Goal: Information Seeking & Learning: Find specific fact

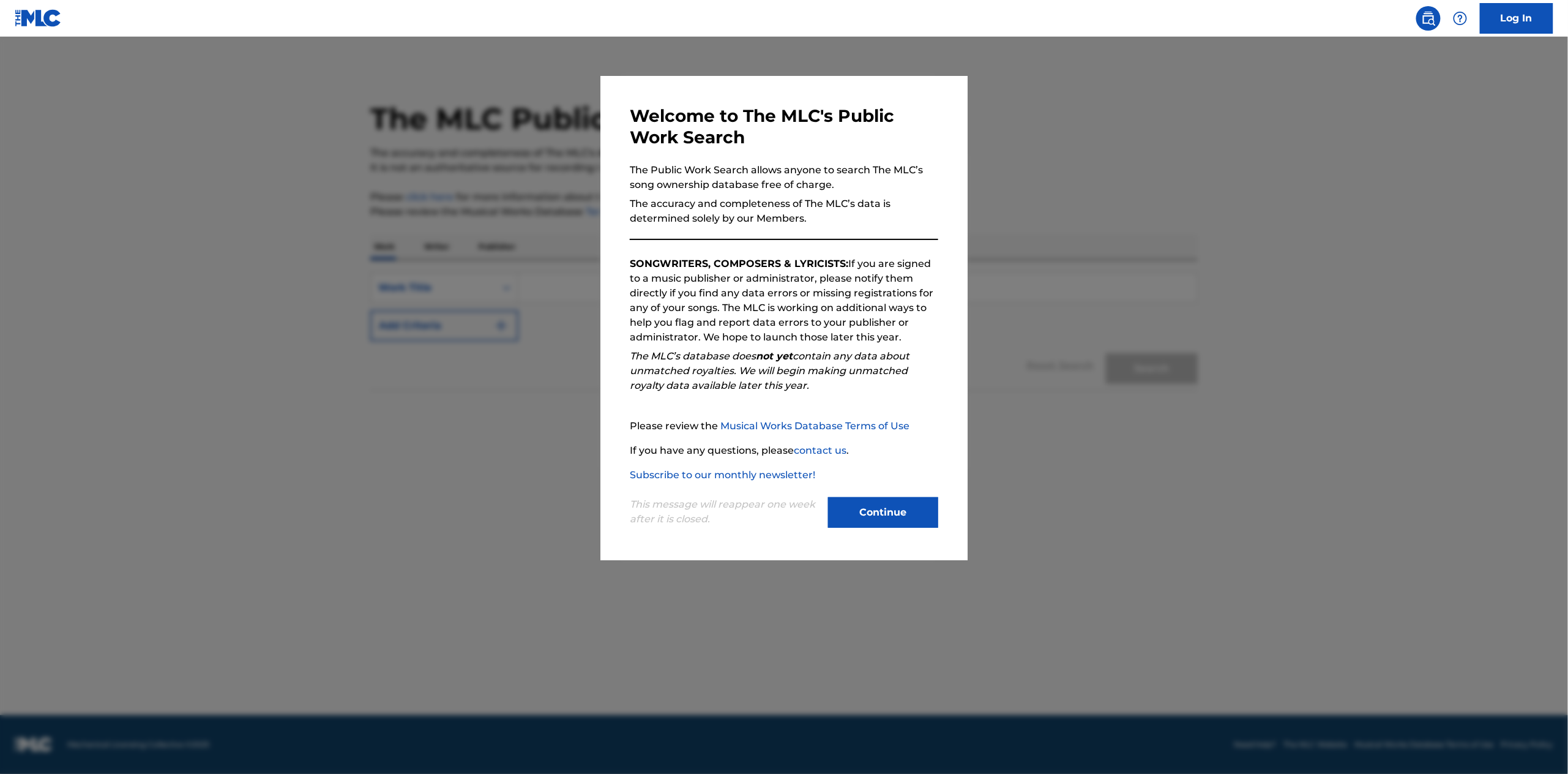
click at [877, 511] on button "Continue" at bounding box center [883, 512] width 110 height 31
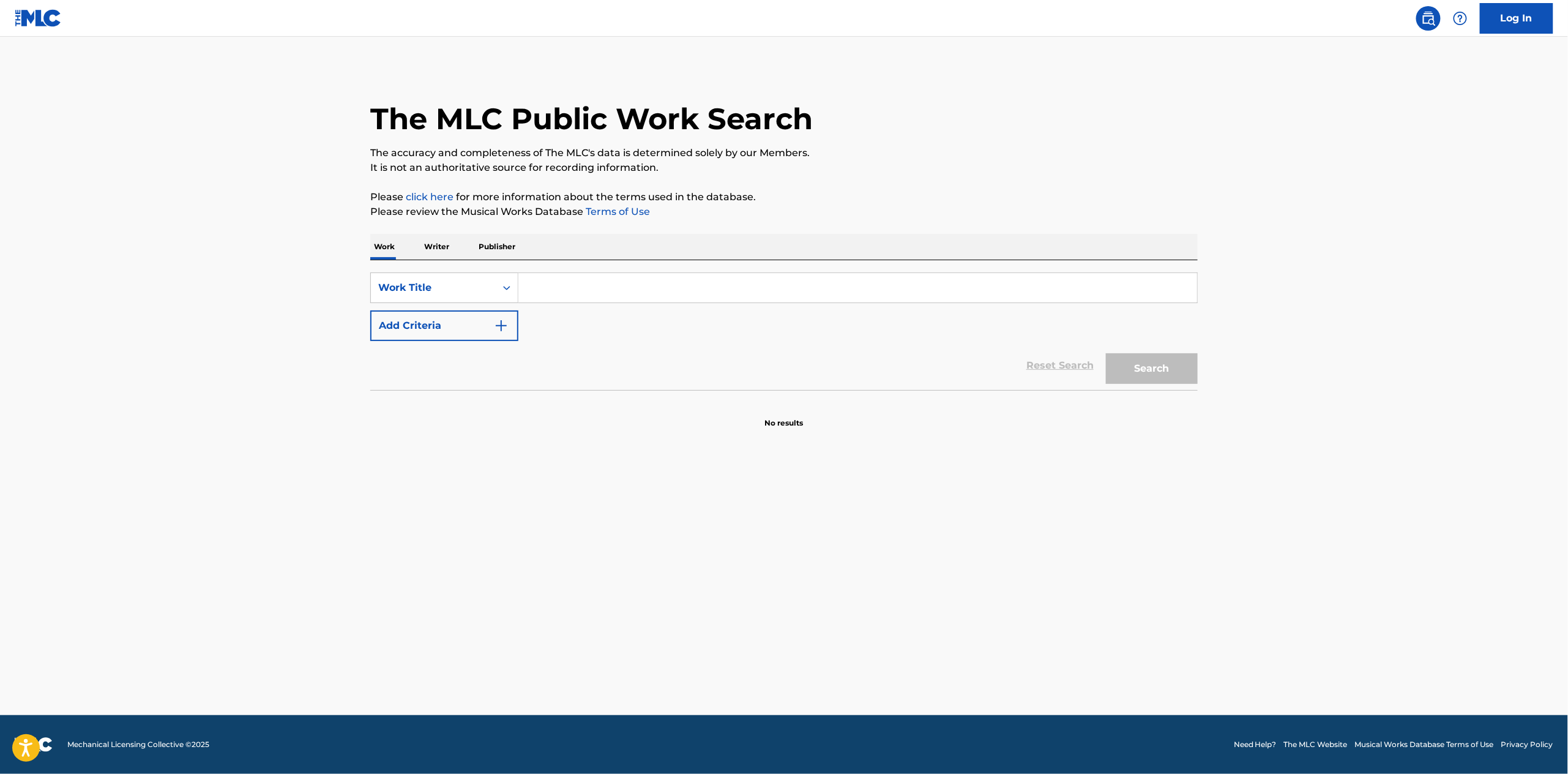
click at [602, 287] on input "Search Form" at bounding box center [858, 287] width 679 height 29
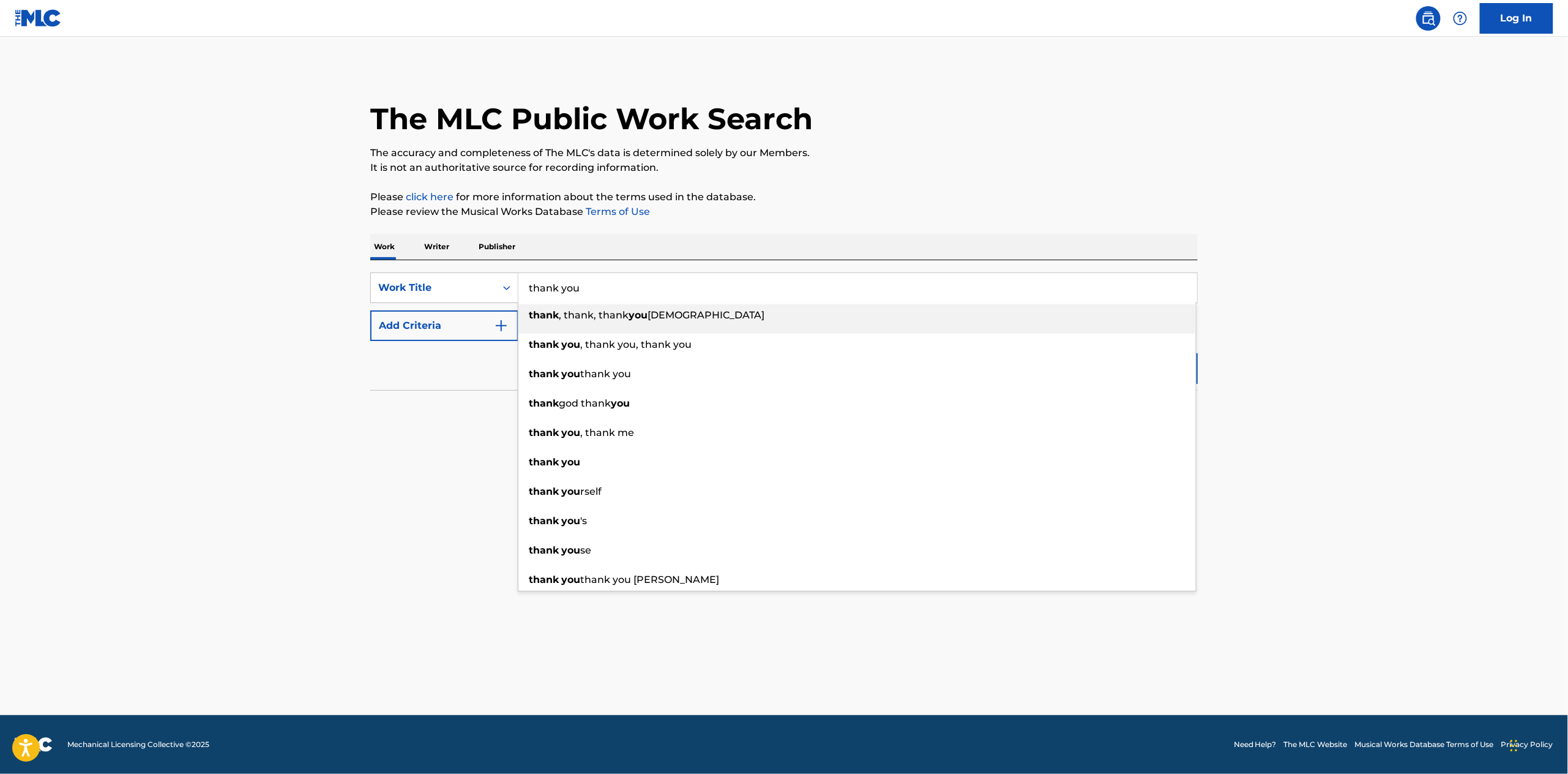
type input "thank you"
click at [257, 366] on main "The MLC Public Work Search The accuracy and completeness of The MLC's data is d…" at bounding box center [784, 376] width 1568 height 678
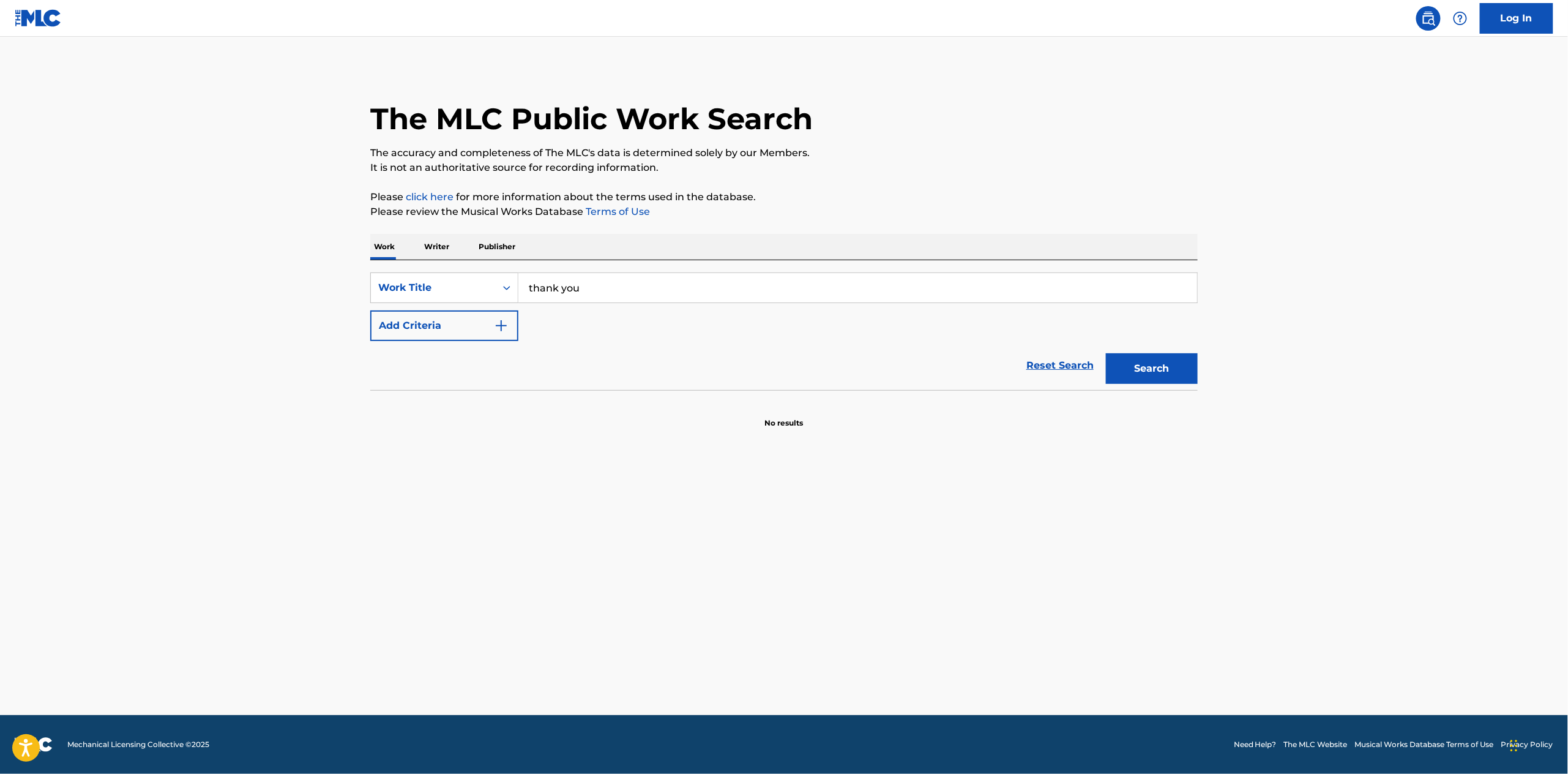
click at [415, 323] on button "Add Criteria" at bounding box center [445, 325] width 148 height 31
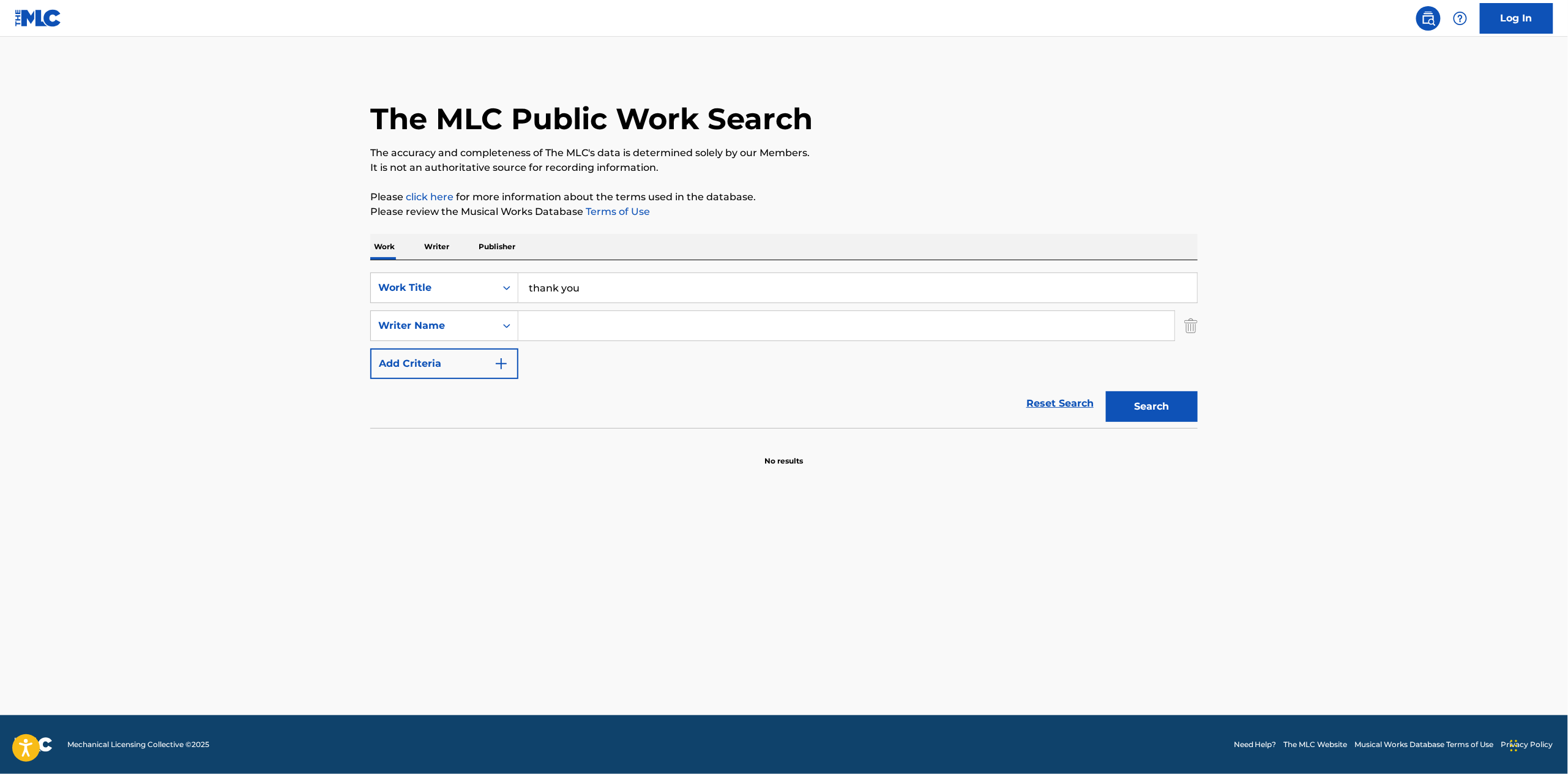
click at [543, 327] on input "Search Form" at bounding box center [847, 325] width 656 height 29
type input "[PERSON_NAME]"
click at [1106, 391] on button "Search" at bounding box center [1152, 406] width 92 height 31
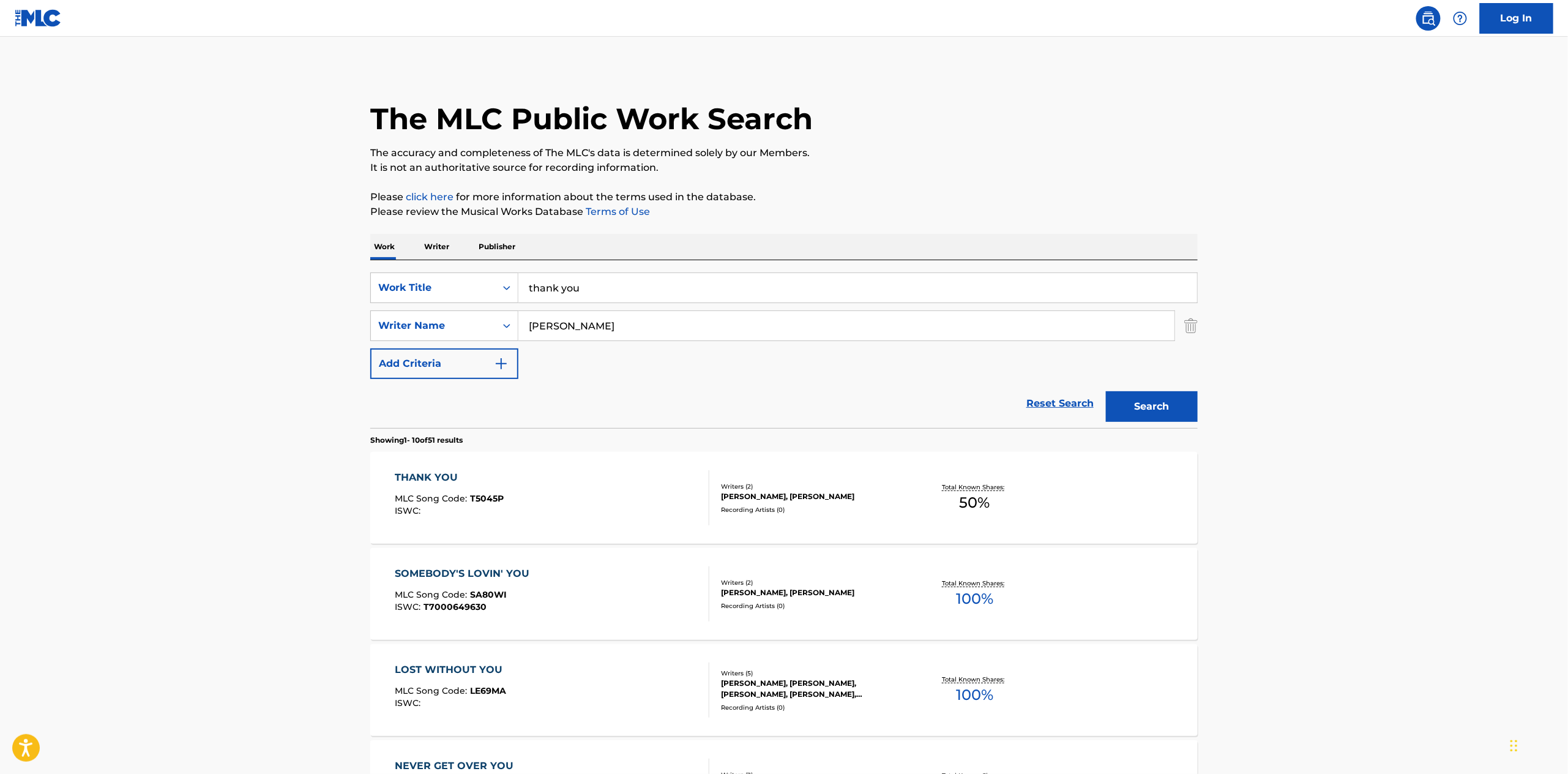
click at [438, 472] on div "THANK YOU" at bounding box center [450, 477] width 109 height 15
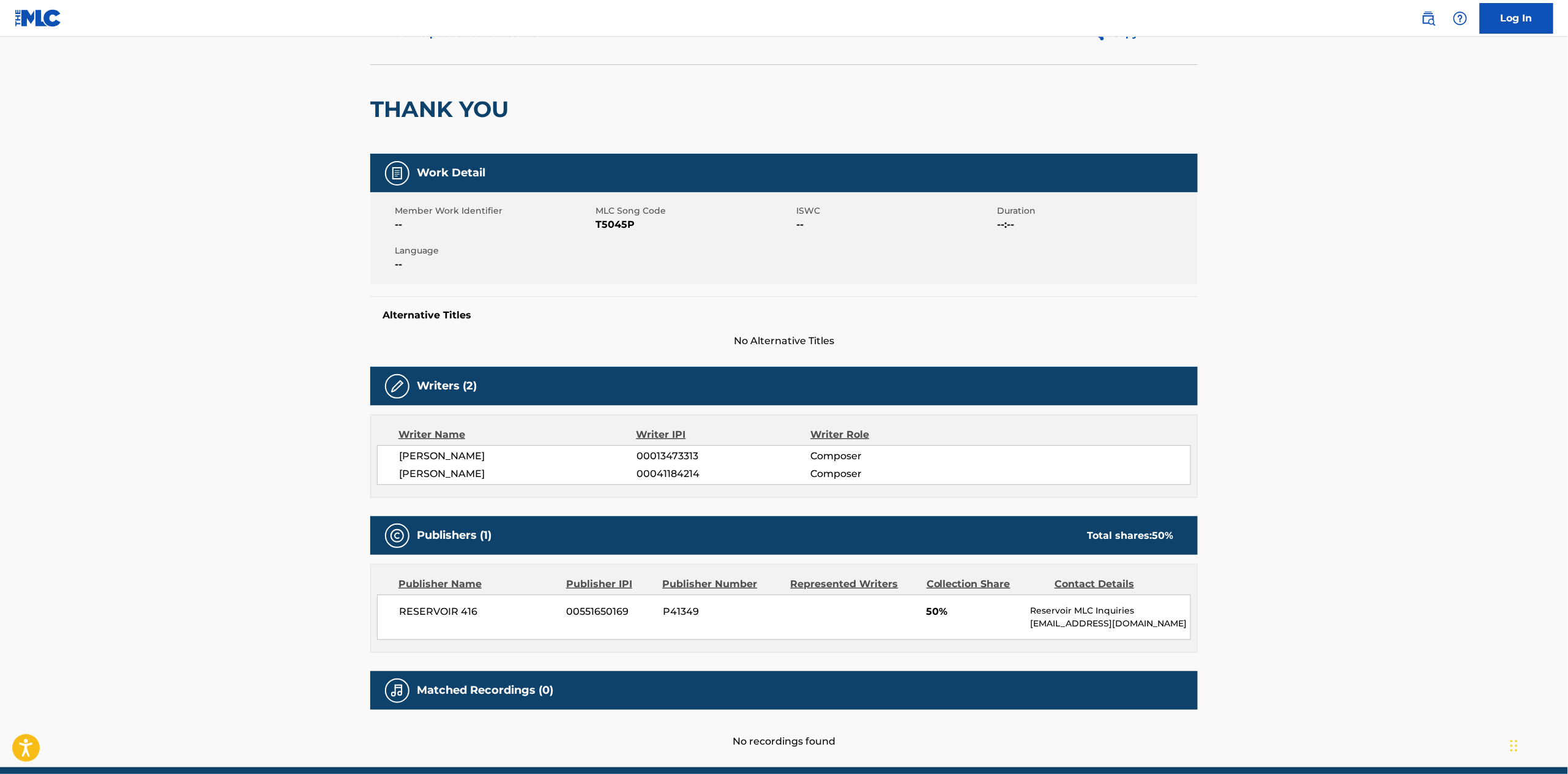
scroll to position [115, 0]
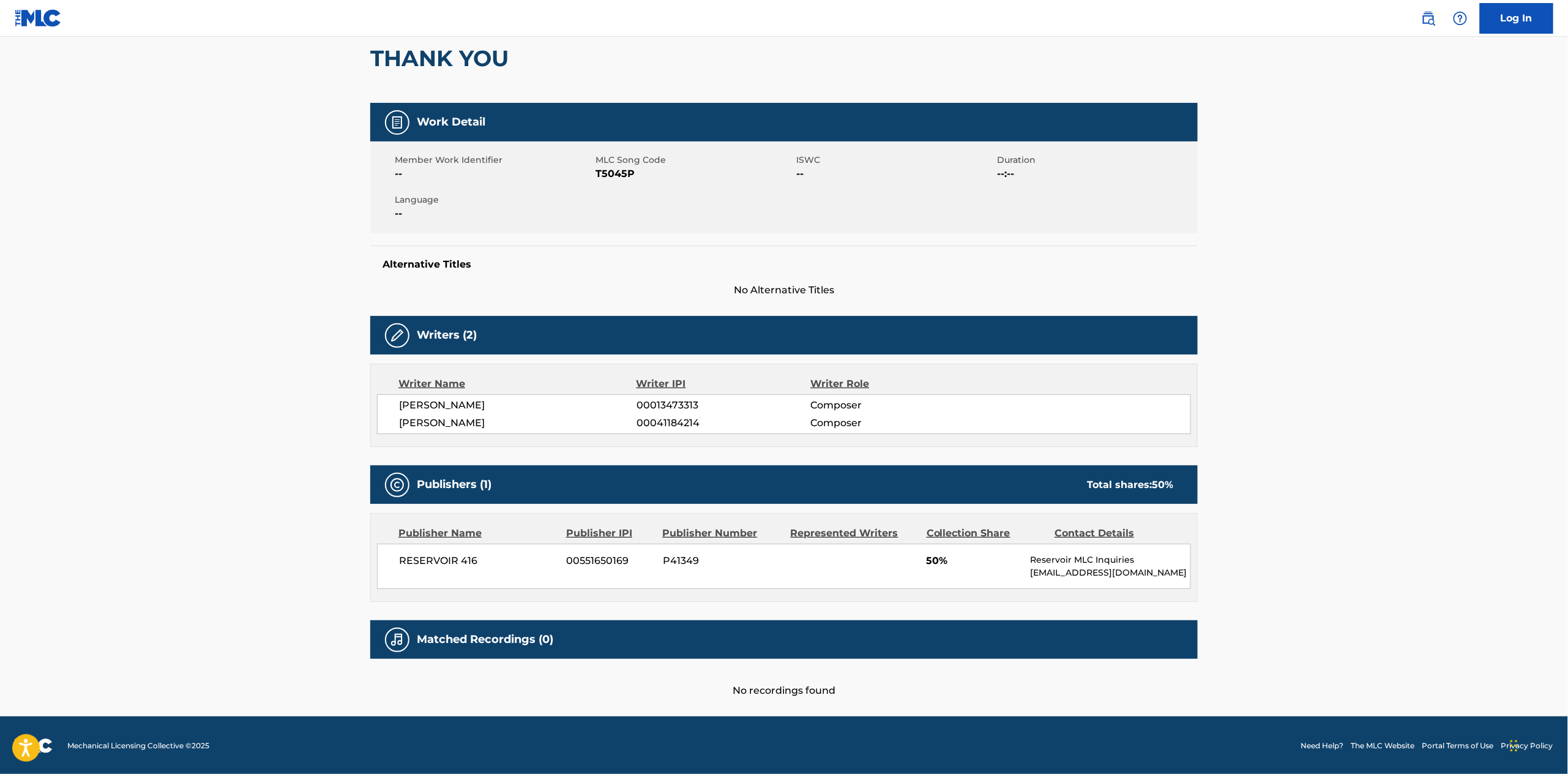
drag, startPoint x: 1441, startPoint y: 304, endPoint x: 1435, endPoint y: 102, distance: 202.1
click at [1441, 304] on main "< Back to public search results Copy work link THANK YOU Work Detail Member Wor…" at bounding box center [784, 319] width 1568 height 795
drag, startPoint x: 477, startPoint y: 561, endPoint x: 401, endPoint y: 559, distance: 76.0
click at [401, 559] on span "RESERVOIR 416" at bounding box center [478, 561] width 159 height 15
copy span "RESERVOIR 416"
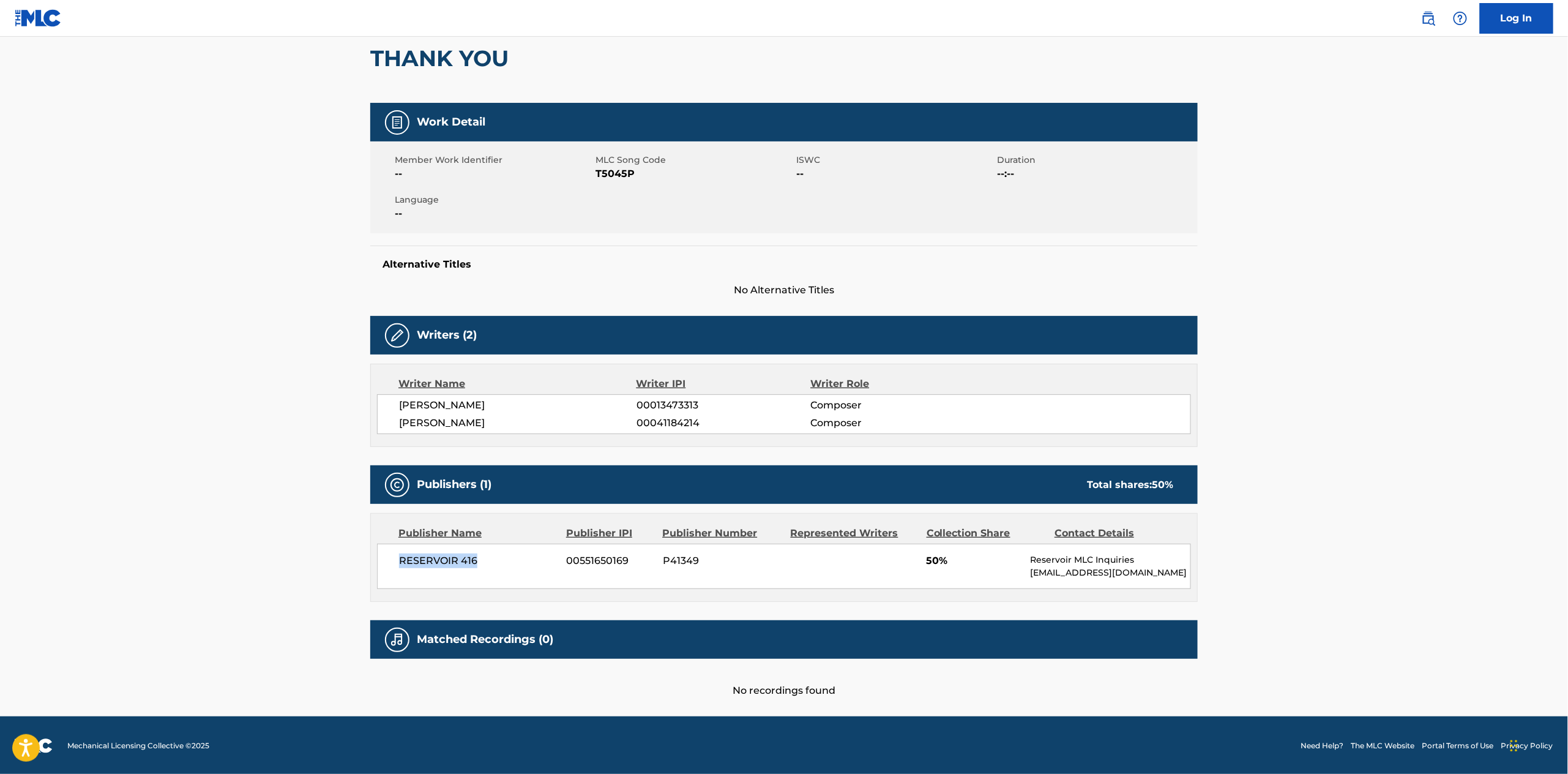
scroll to position [0, 0]
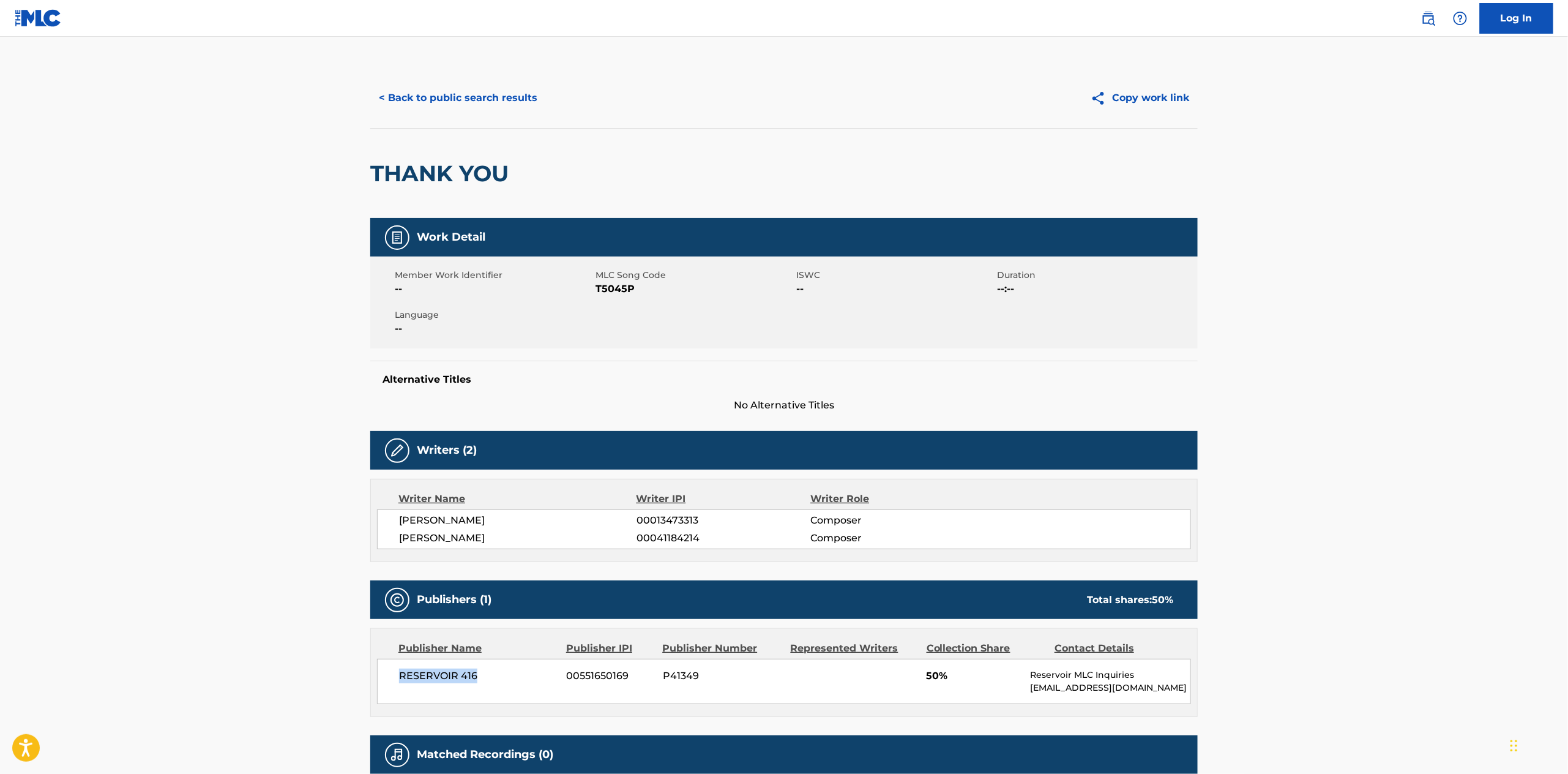
click at [471, 99] on button "< Back to public search results" at bounding box center [458, 97] width 176 height 31
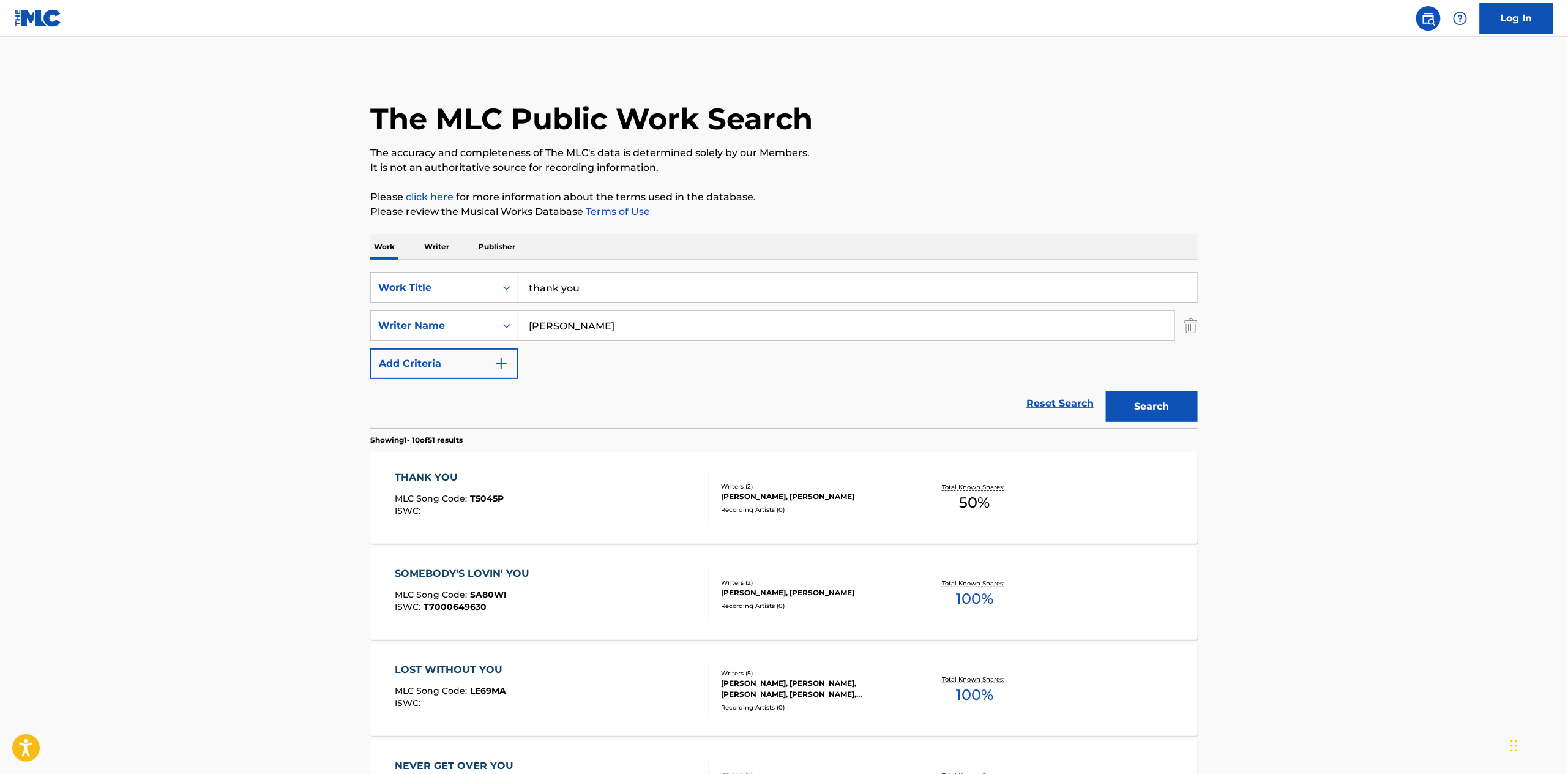
drag, startPoint x: 577, startPoint y: 288, endPoint x: 393, endPoint y: 263, distance: 185.7
click at [393, 263] on div "SearchWithCriteriaec47e536-b6b0-4e93-a8fa-ecba89034ea6 Work Title thank you Sea…" at bounding box center [784, 344] width 827 height 168
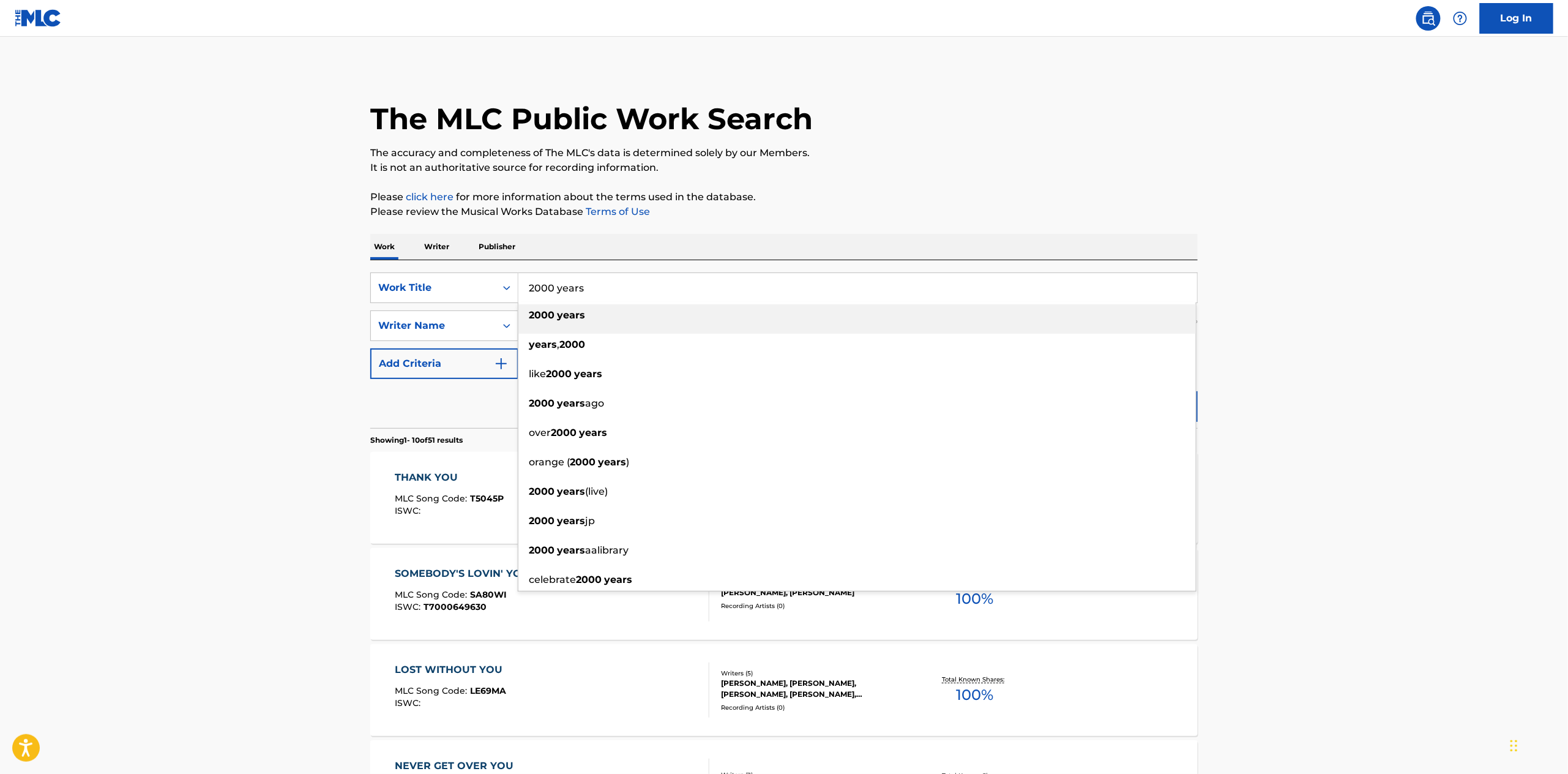
type input "2000 years"
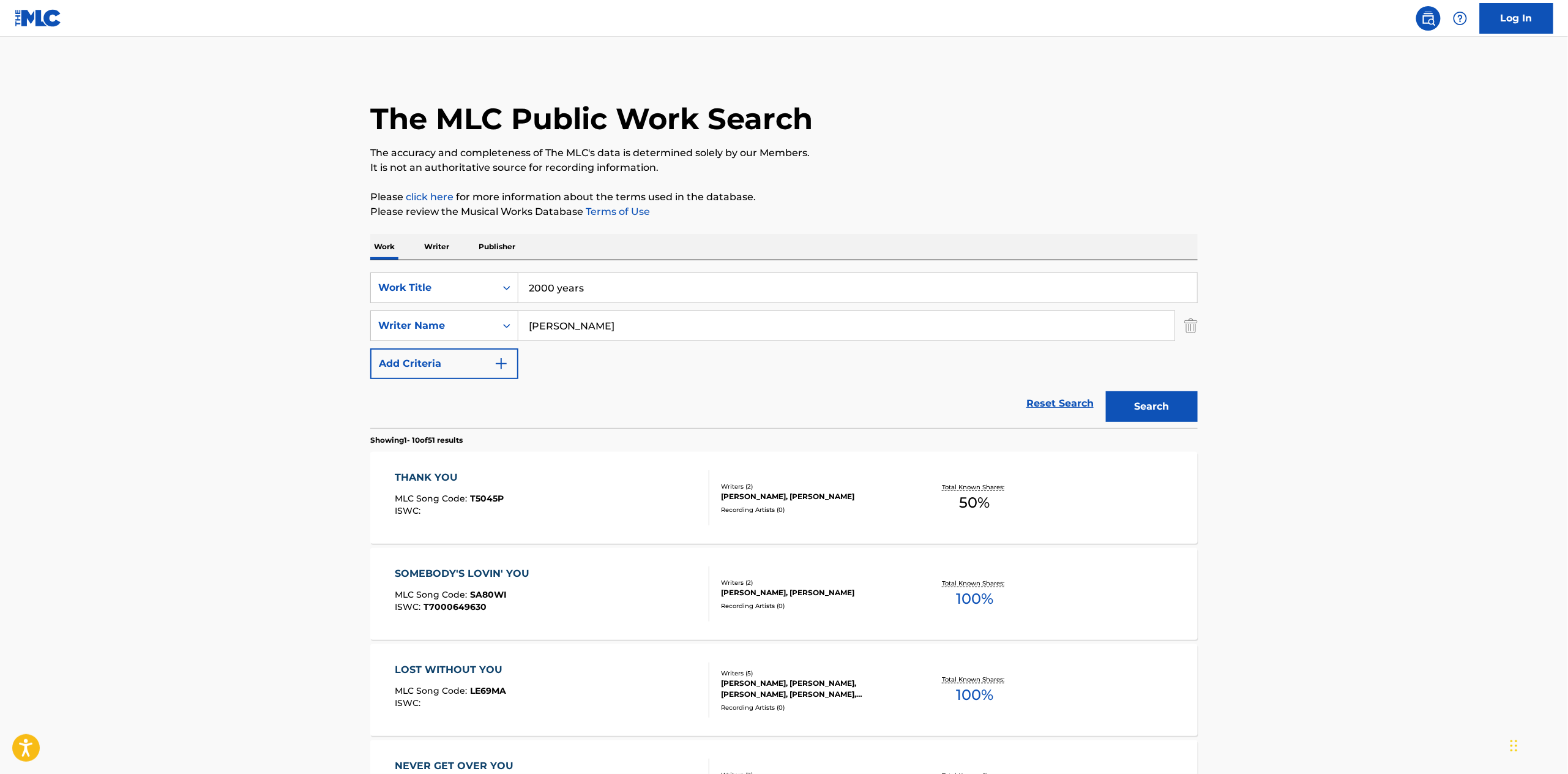
click at [250, 330] on main "The MLC Public Work Search The accuracy and completeness of The MLC's data is d…" at bounding box center [784, 757] width 1568 height 1441
drag, startPoint x: 590, startPoint y: 327, endPoint x: 377, endPoint y: 277, distance: 218.8
click at [371, 282] on div "SearchWithCriteriaec47e536-b6b0-4e93-a8fa-ecba89034ea6 Work Title 2000 years Se…" at bounding box center [784, 326] width 827 height 107
type input "[PERSON_NAME]"
click at [1106, 391] on button "Search" at bounding box center [1152, 406] width 92 height 31
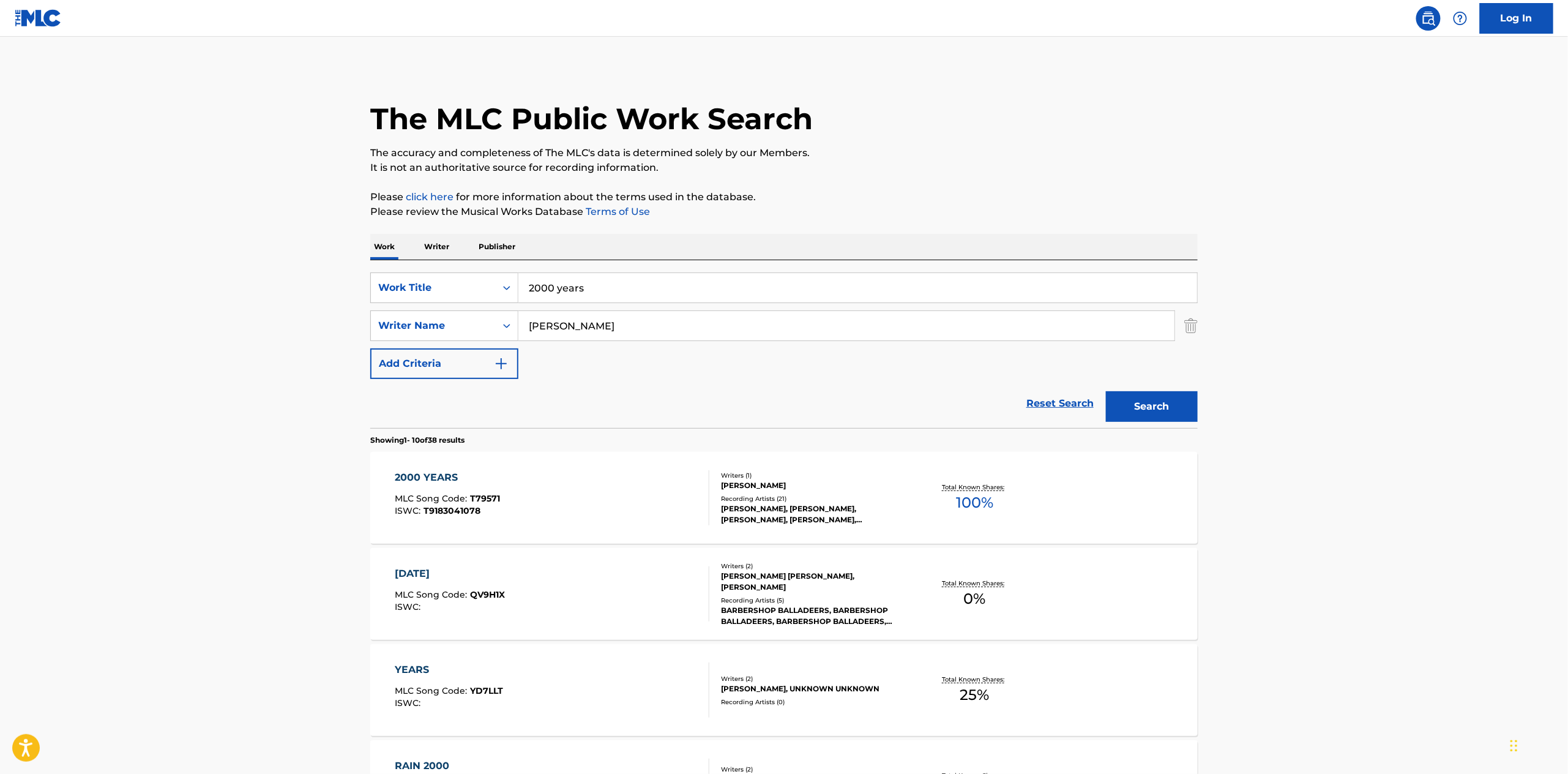
click at [451, 474] on div "2000 YEARS" at bounding box center [448, 477] width 105 height 15
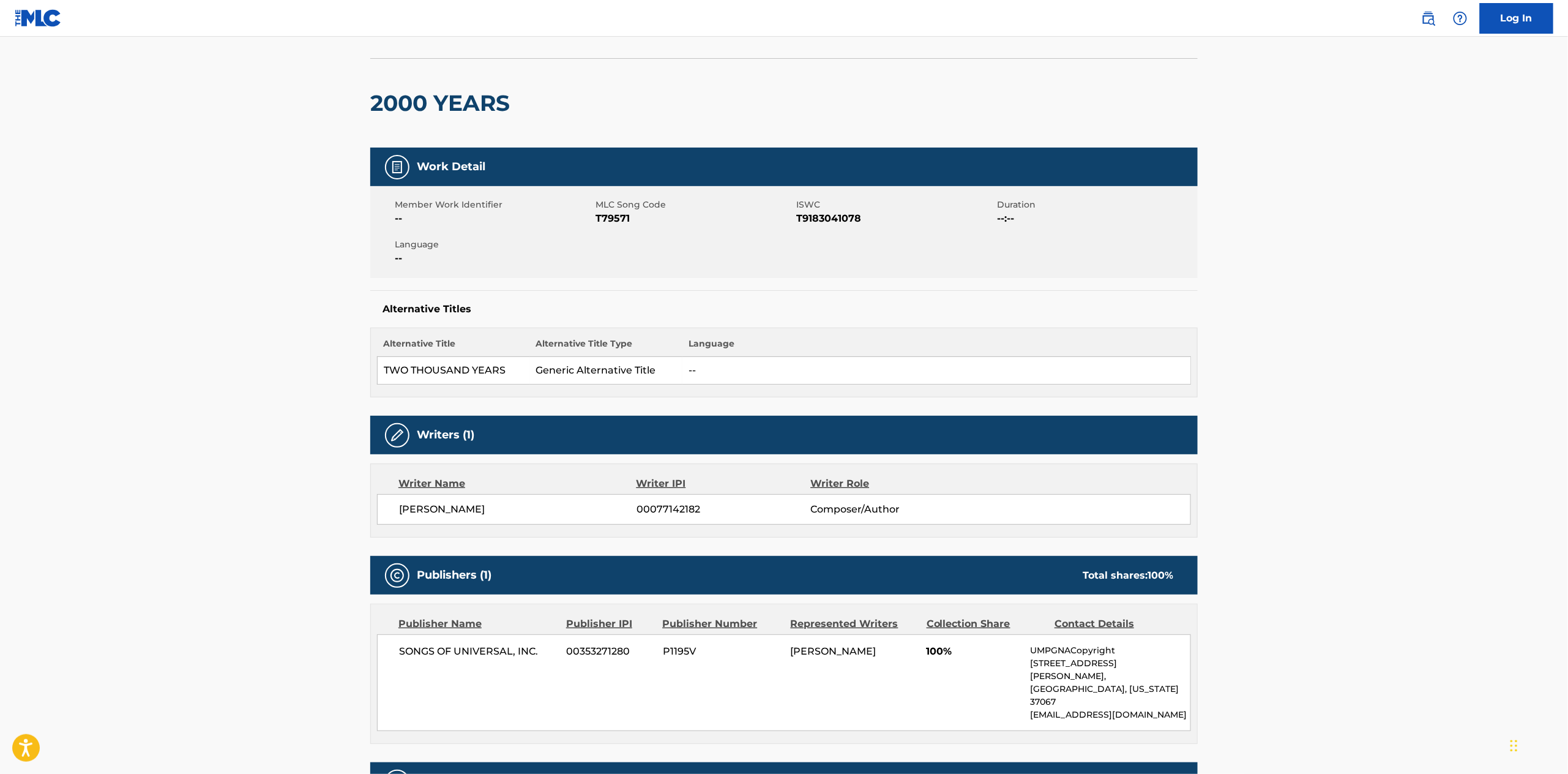
scroll to position [181, 0]
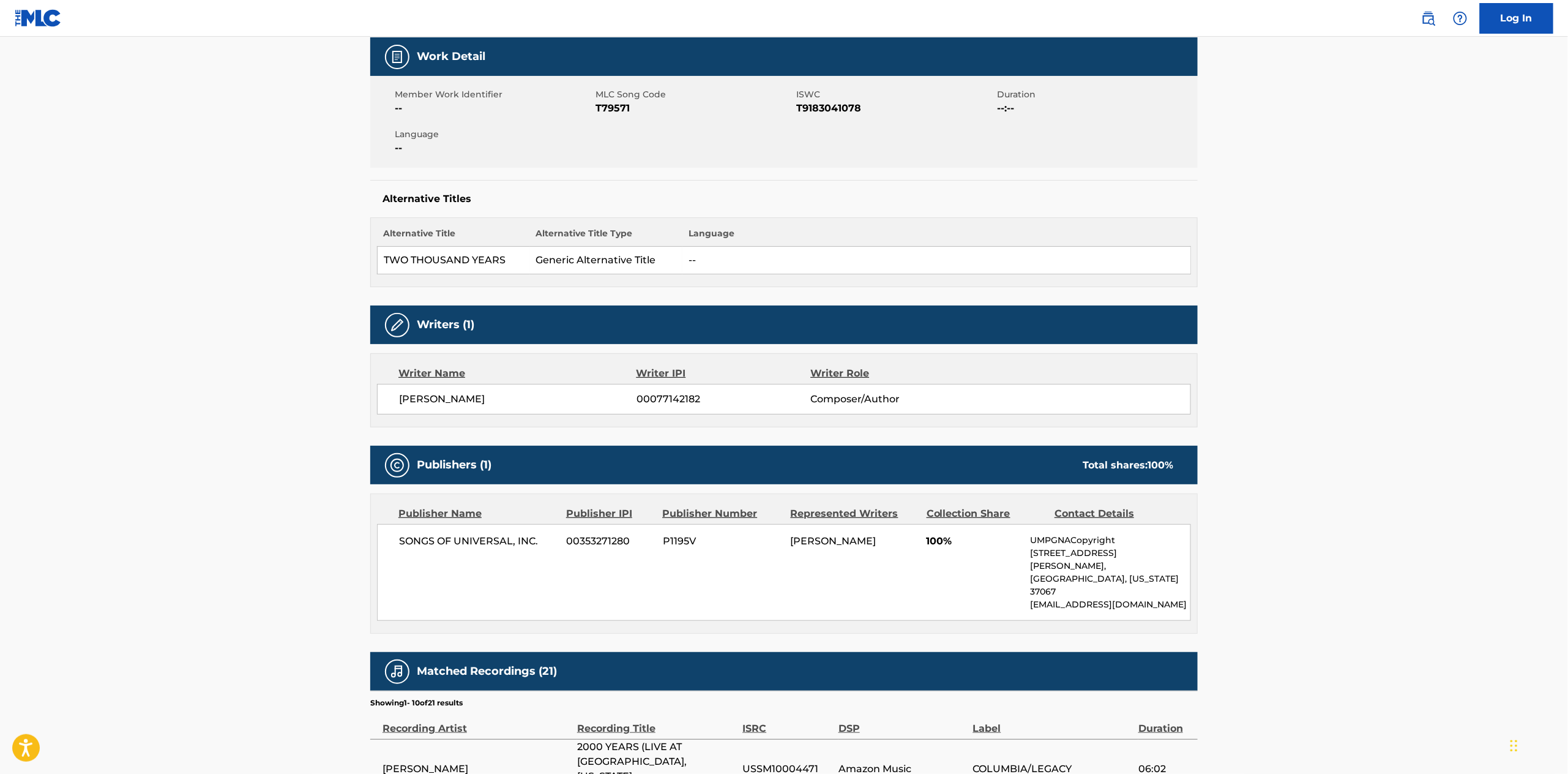
click at [292, 433] on main "< Back to public search results Copy work link 2000 YEARS Work Detail Member Wo…" at bounding box center [784, 526] width 1568 height 1339
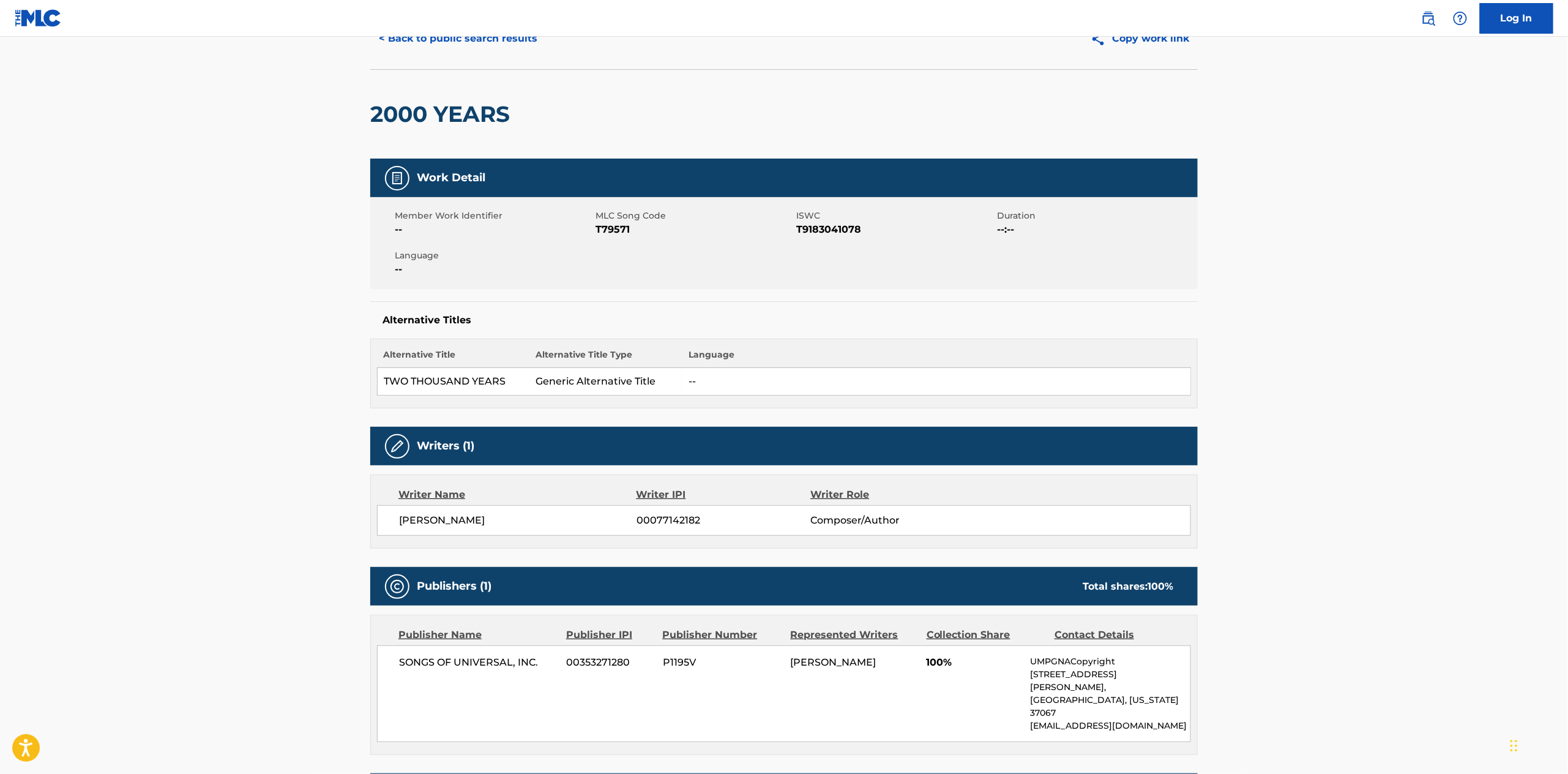
scroll to position [0, 0]
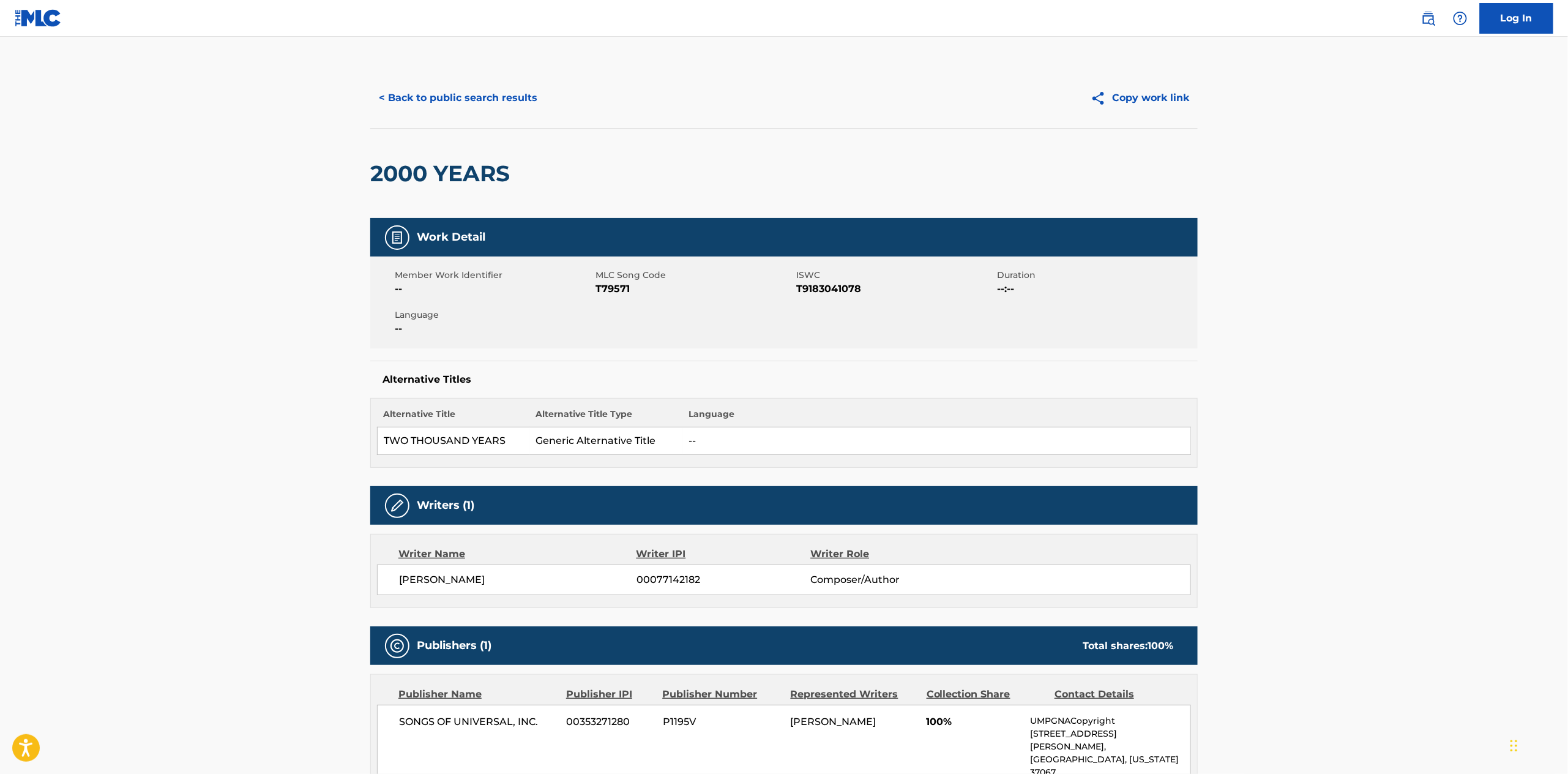
click at [439, 90] on button "< Back to public search results" at bounding box center [458, 97] width 176 height 31
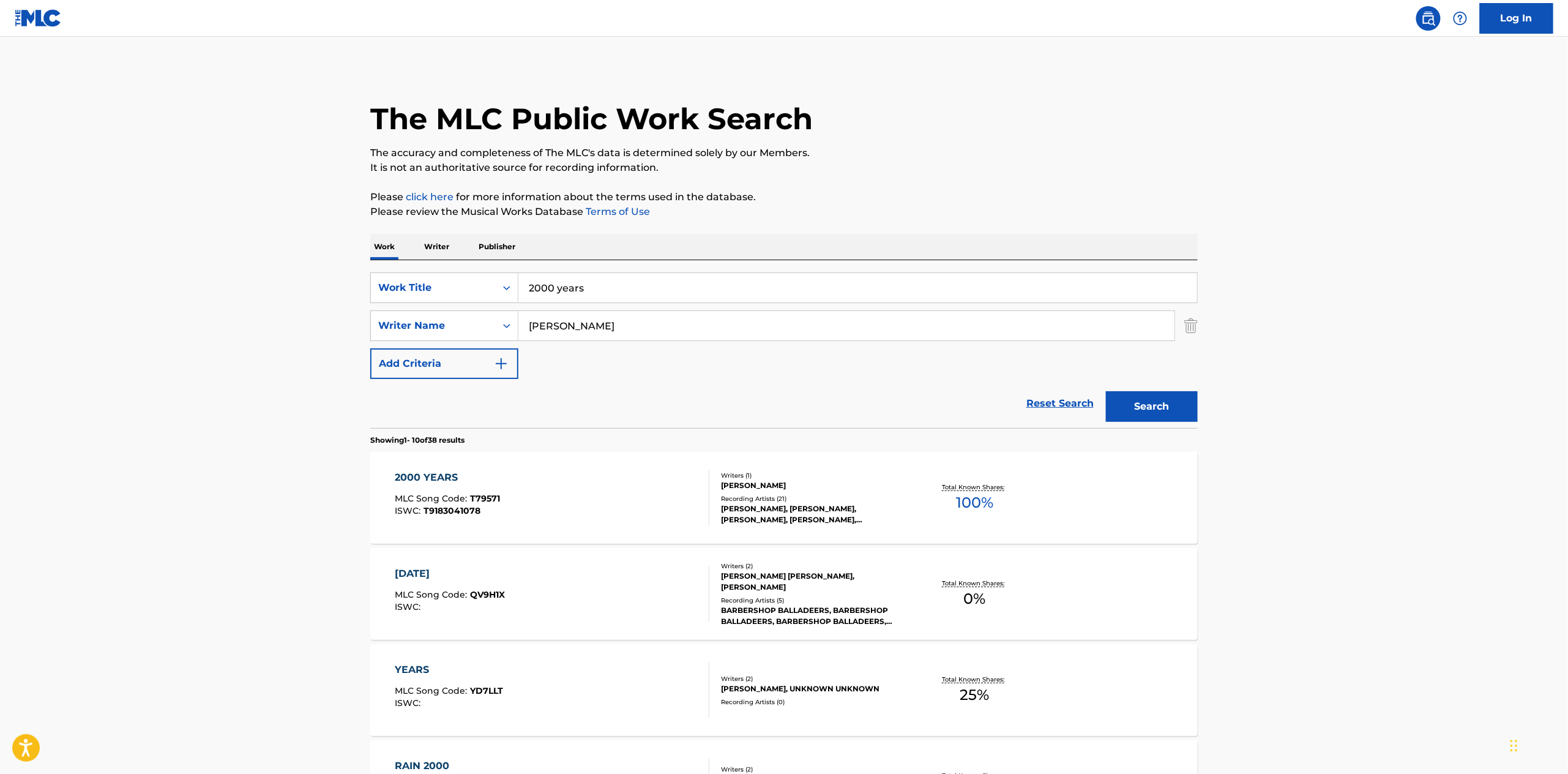
drag, startPoint x: 589, startPoint y: 290, endPoint x: 425, endPoint y: 245, distance: 170.1
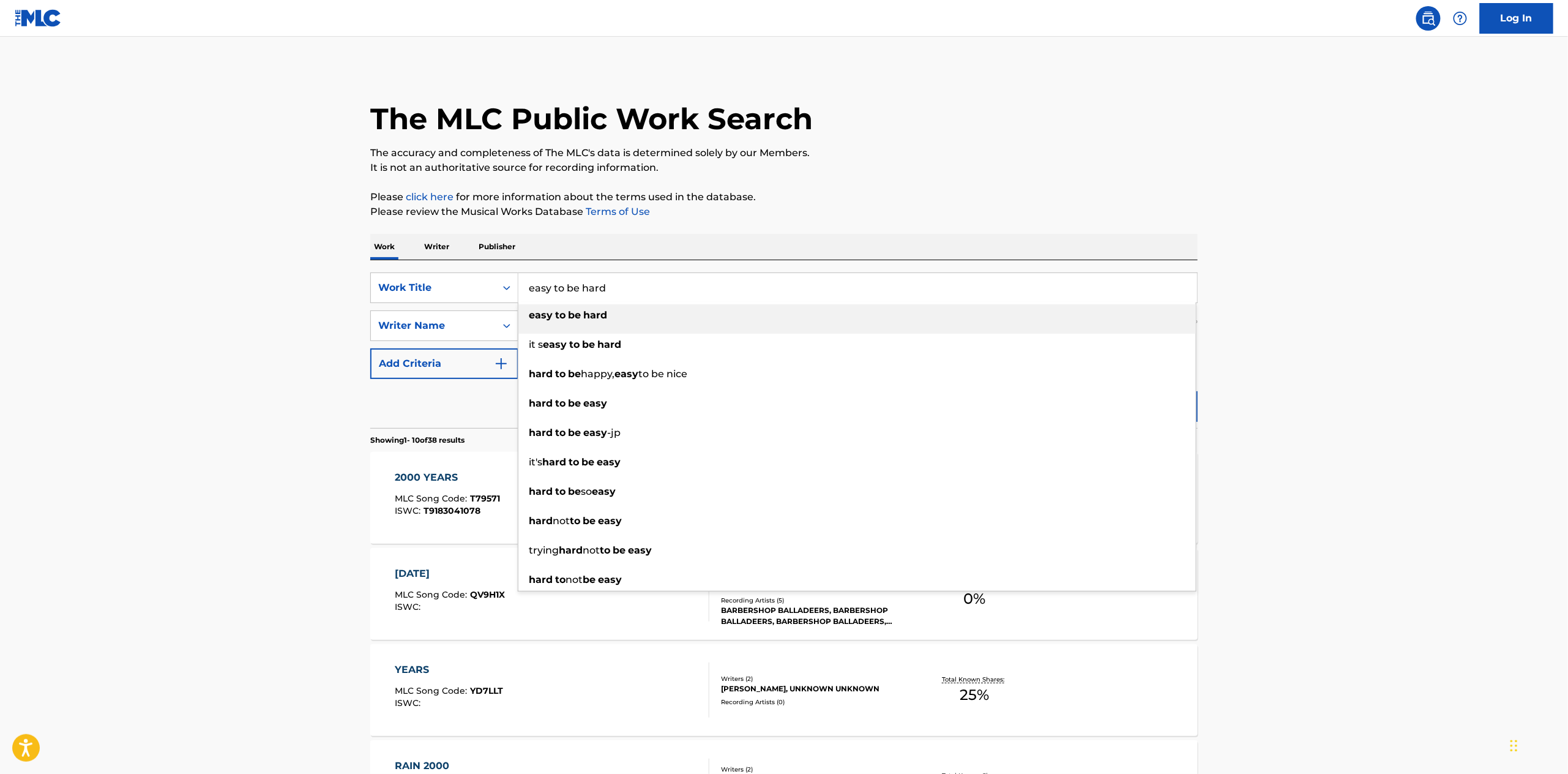
type input "easy to be hard"
click at [239, 307] on main "The MLC Public Work Search The accuracy and completeness of The MLC's data is d…" at bounding box center [784, 757] width 1568 height 1441
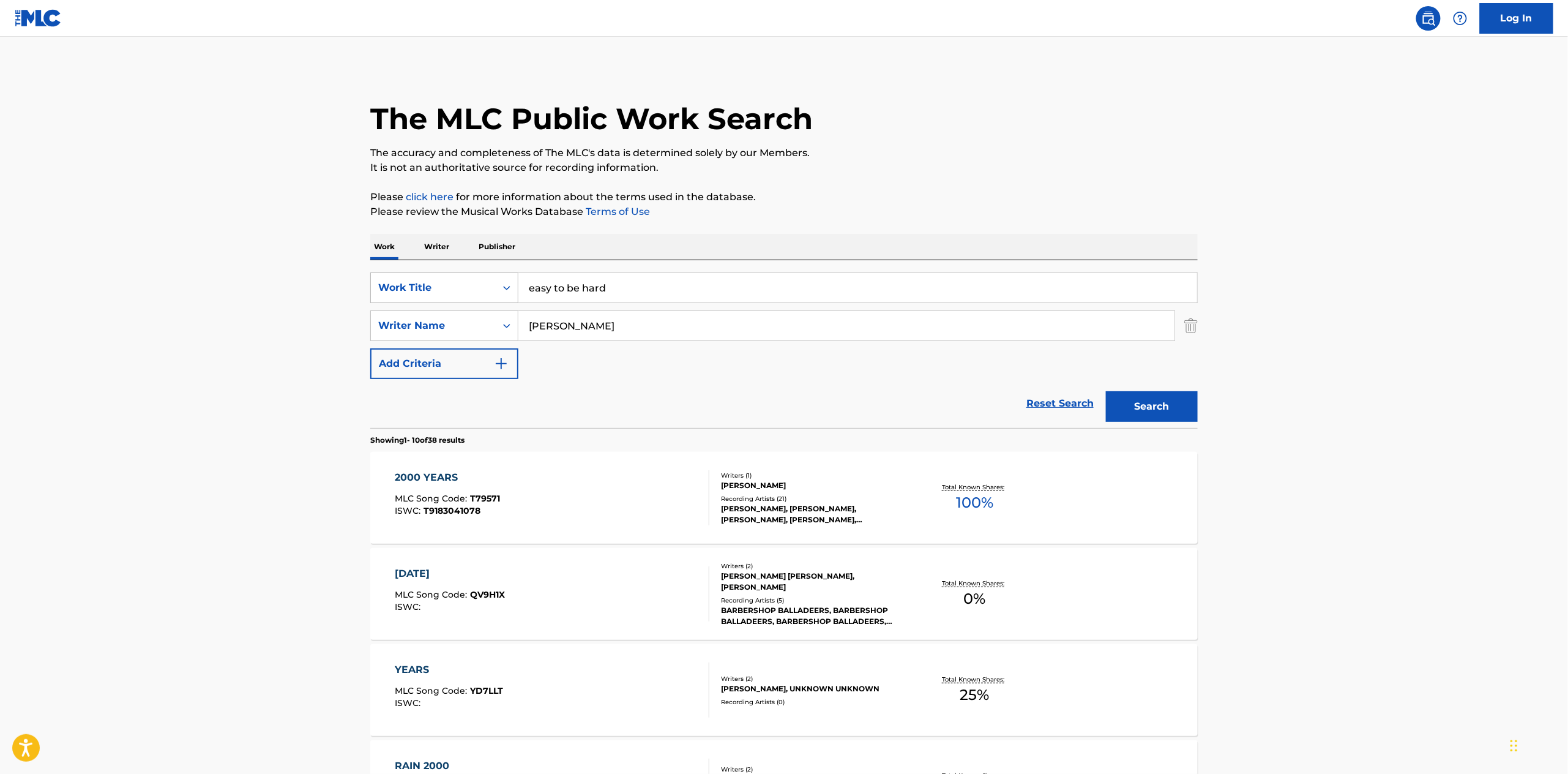
drag, startPoint x: 584, startPoint y: 335, endPoint x: 375, endPoint y: 282, distance: 215.6
click at [378, 285] on div "SearchWithCriteriaec47e536-b6b0-4e93-a8fa-ecba89034ea6 Work Title easy to be ha…" at bounding box center [784, 326] width 827 height 107
paste input "MacDermot"
type input "MacDermot"
click at [1106, 391] on button "Search" at bounding box center [1152, 406] width 92 height 31
